Goal: Transaction & Acquisition: Purchase product/service

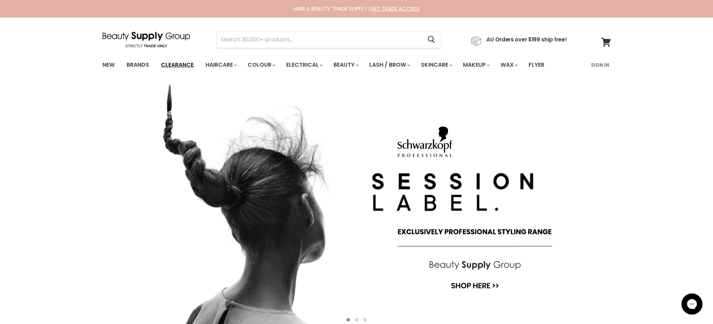
click at [183, 67] on link "Clearance" at bounding box center [177, 65] width 43 height 15
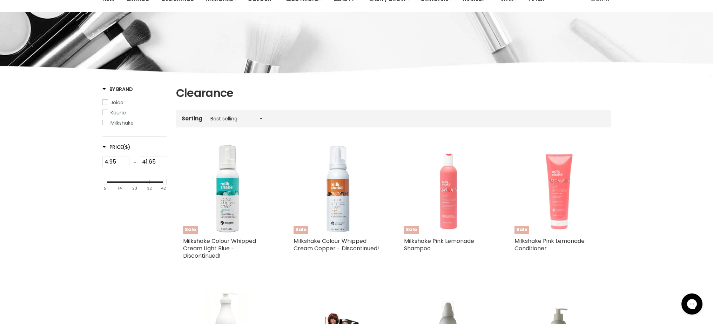
scroll to position [14, 0]
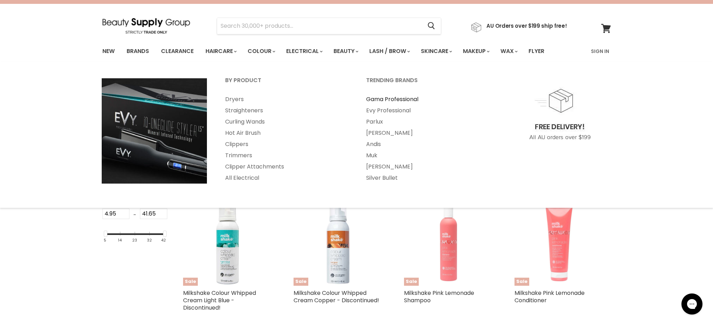
click at [395, 100] on link "Gama Professional" at bounding box center [428, 99] width 140 height 11
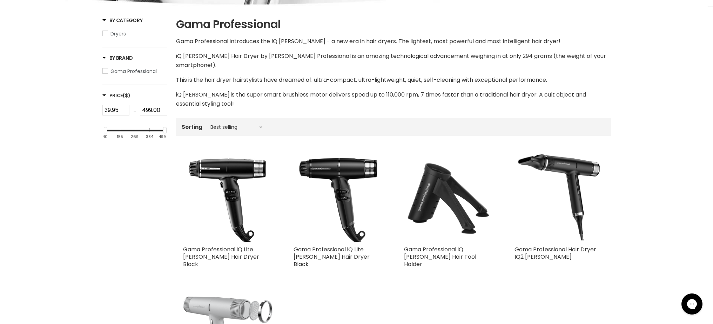
scroll to position [193, 0]
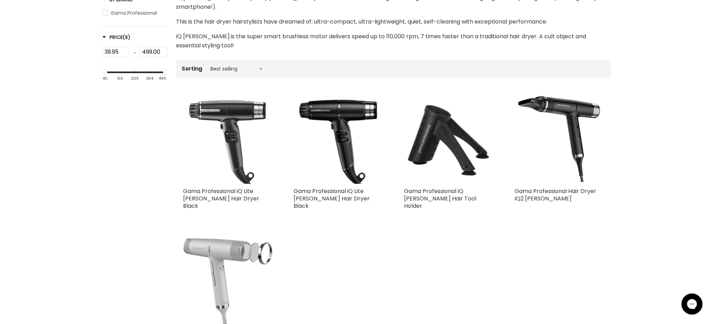
click at [237, 144] on img "Main content" at bounding box center [227, 138] width 89 height 89
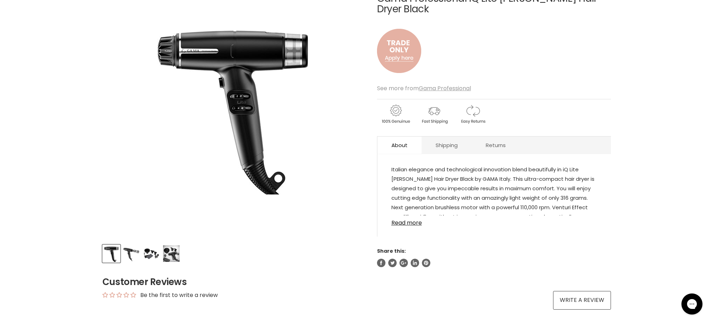
scroll to position [131, 0]
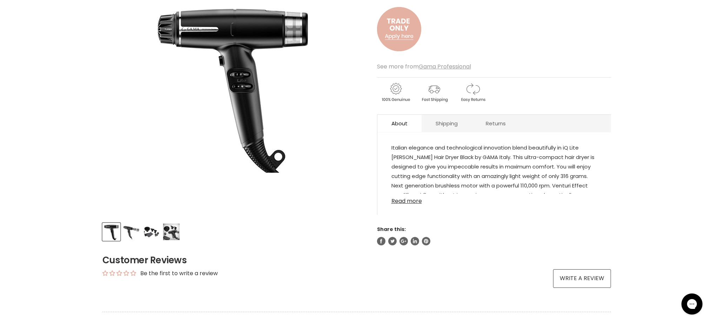
click at [415, 201] on link "Read more" at bounding box center [495, 199] width 206 height 11
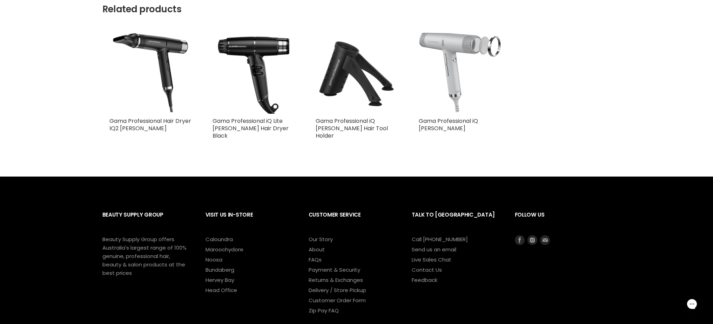
scroll to position [585, 0]
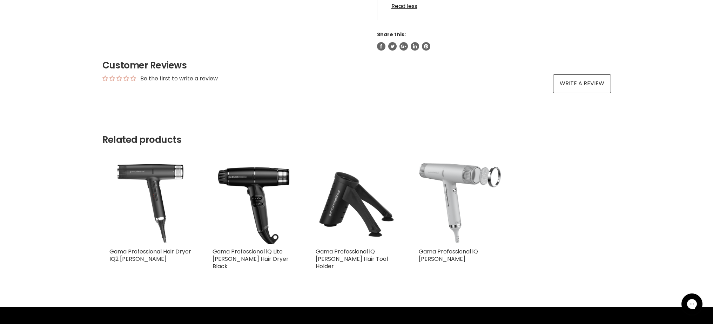
click at [152, 177] on img "Main content" at bounding box center [150, 203] width 77 height 82
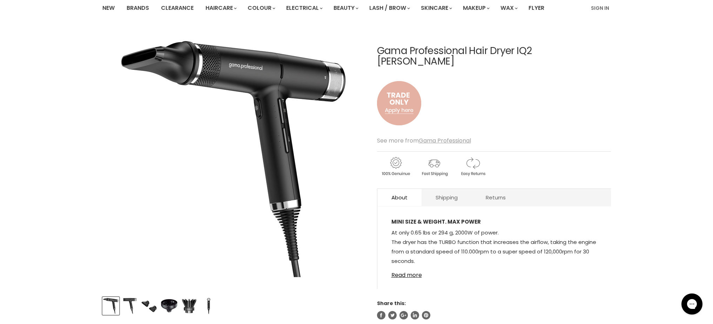
scroll to position [58, 0]
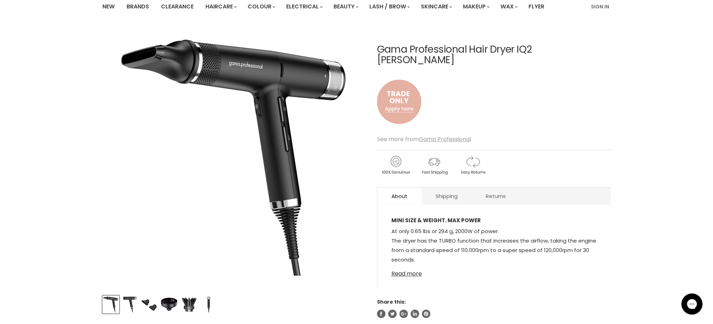
click at [410, 266] on link "Read more" at bounding box center [495, 271] width 206 height 11
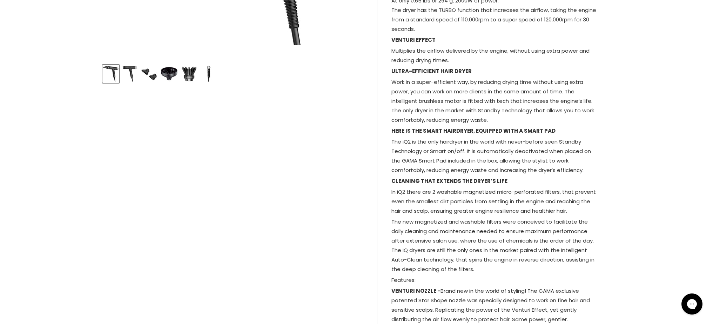
scroll to position [298, 0]
